Goal: Find specific page/section: Find specific page/section

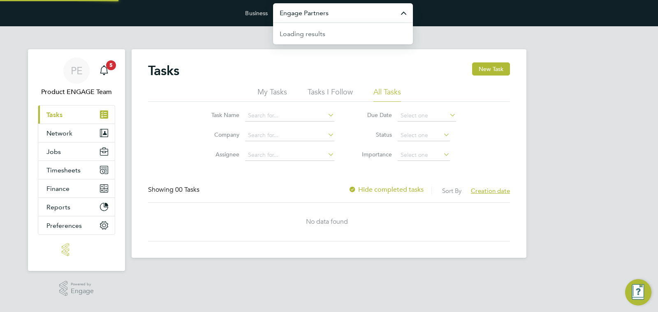
click at [340, 17] on input "Engage Partners" at bounding box center [343, 12] width 140 height 19
paste input "Recruit 2 You Limited"
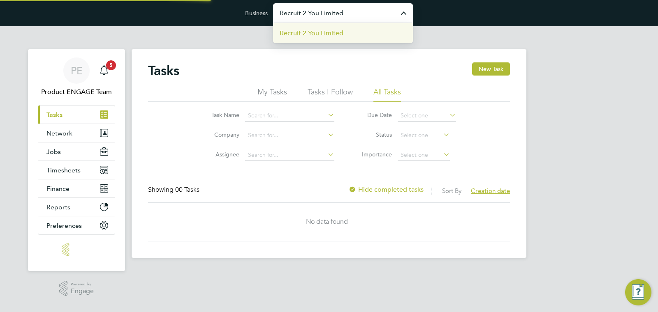
click at [287, 29] on span "Recruit 2 You Limited" at bounding box center [312, 33] width 64 height 10
type input "Recruit 2 You Limited"
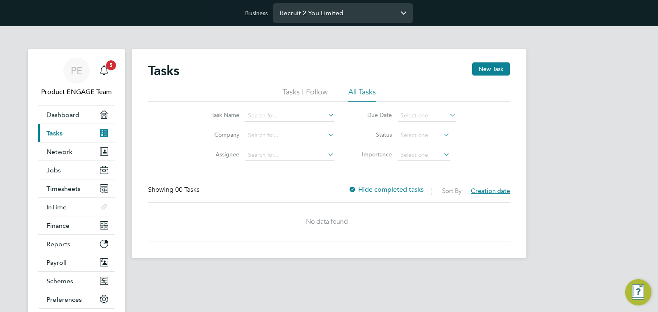
drag, startPoint x: 396, startPoint y: 20, endPoint x: 355, endPoint y: 17, distance: 41.6
click at [391, 19] on input "Recruit 2 You Limited" at bounding box center [343, 12] width 140 height 19
click at [355, 17] on input "Recruit 2 You Limited" at bounding box center [343, 12] width 140 height 19
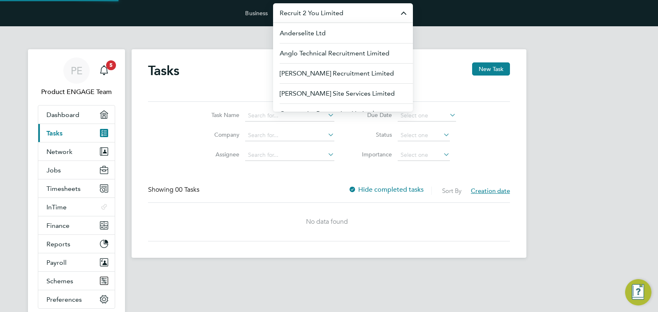
paste input "Secure Access Lt"
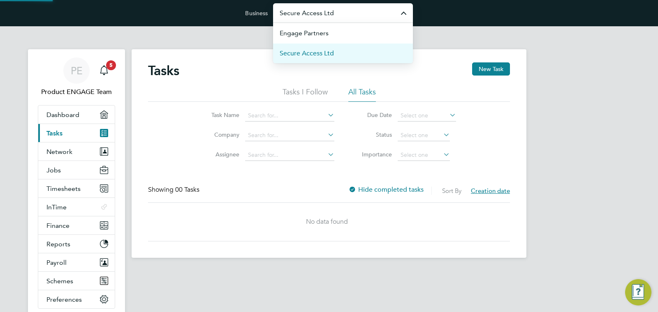
type input "Secure Access Ltd"
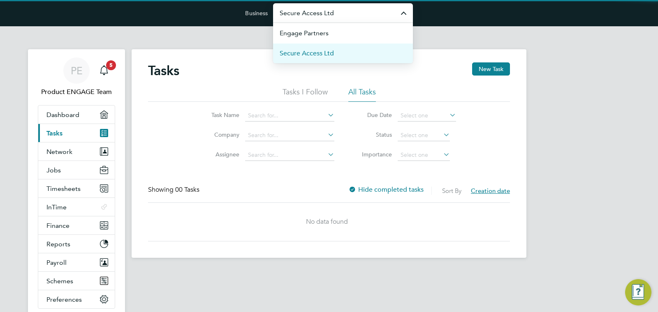
drag, startPoint x: 363, startPoint y: 52, endPoint x: 344, endPoint y: 62, distance: 21.7
click at [363, 52] on li "Secure Access Ltd" at bounding box center [343, 53] width 140 height 20
